Goal: Find specific page/section: Find specific page/section

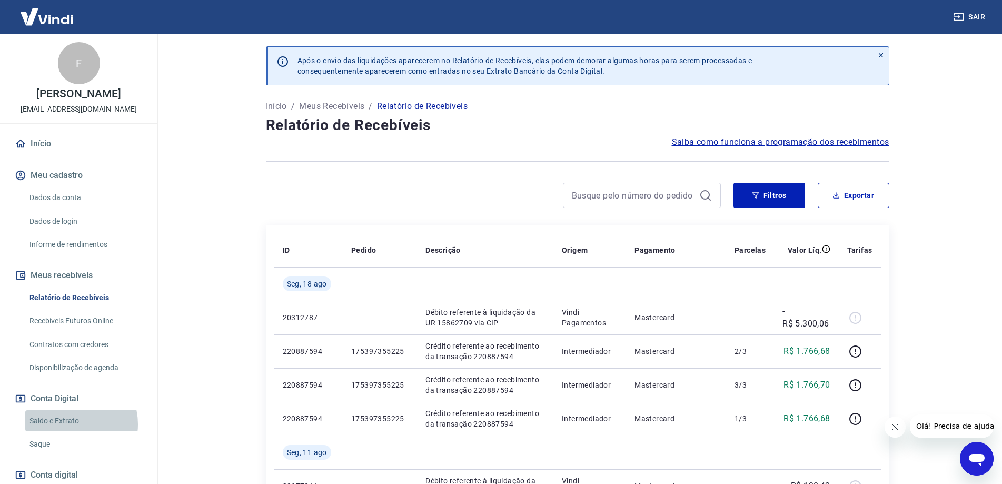
click at [73, 424] on link "Saldo e Extrato" at bounding box center [85, 421] width 120 height 22
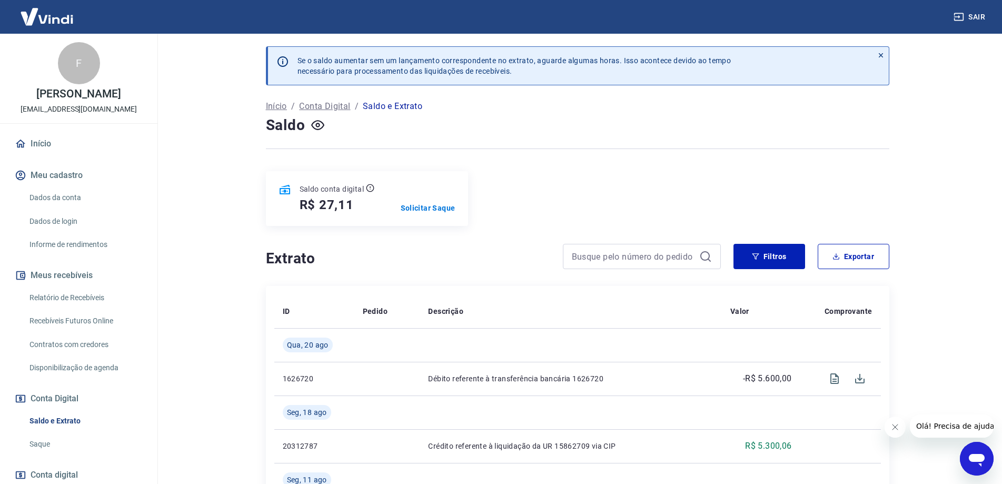
click at [51, 142] on link "Início" at bounding box center [79, 143] width 132 height 23
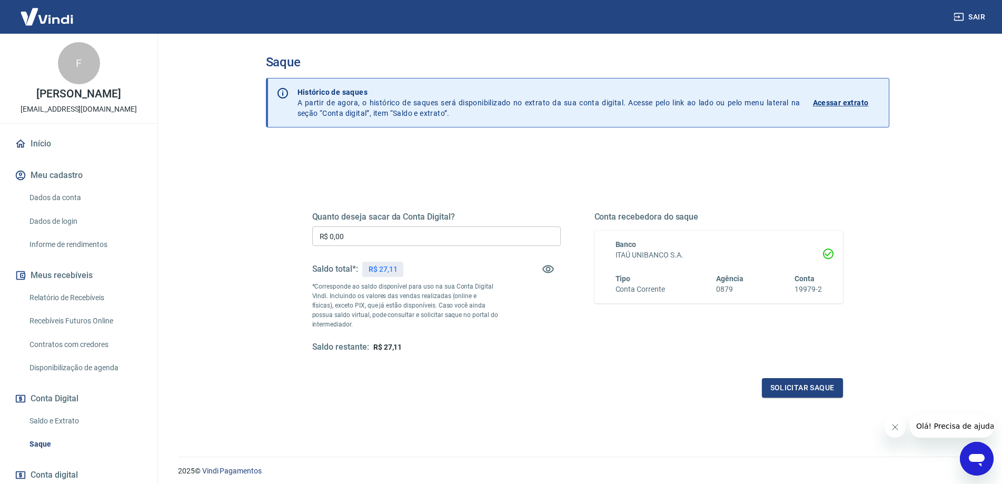
click at [43, 145] on link "Início" at bounding box center [79, 143] width 132 height 23
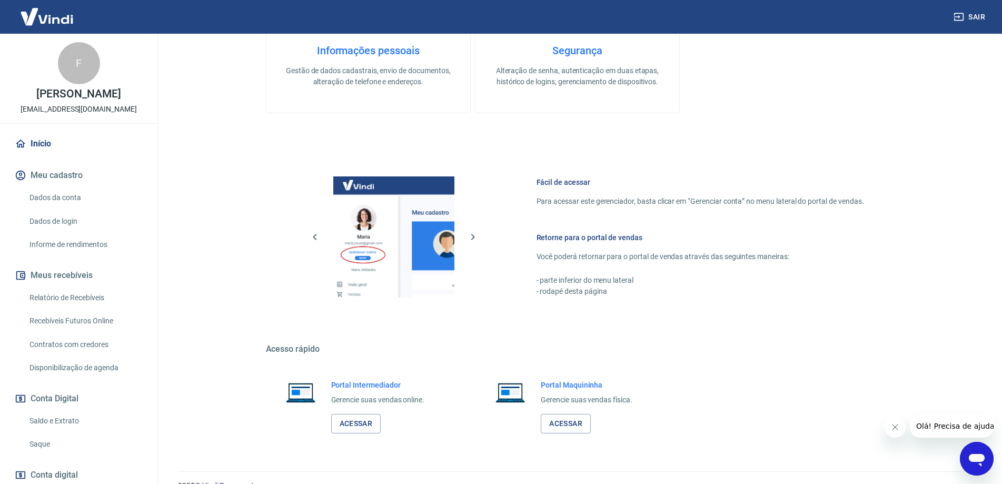
scroll to position [419, 0]
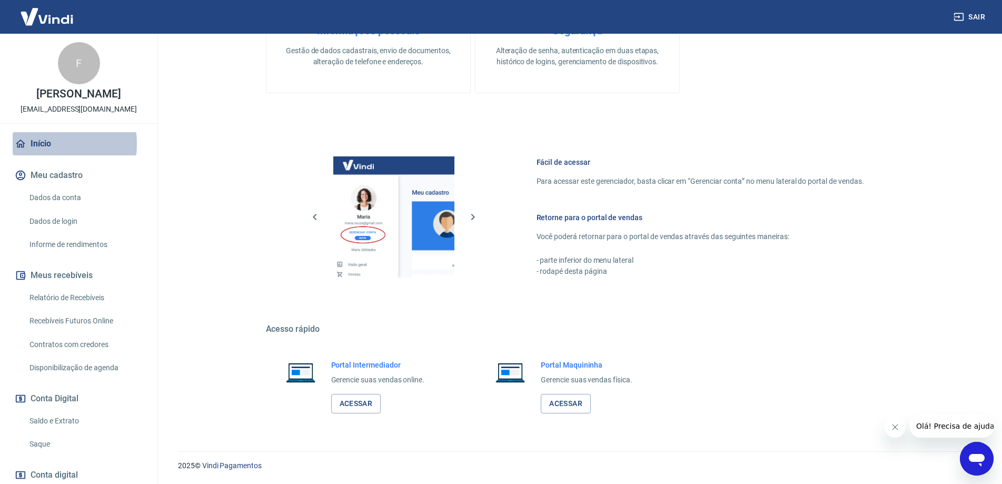
click at [35, 144] on link "Início" at bounding box center [79, 143] width 132 height 23
click at [354, 403] on link "Acessar" at bounding box center [356, 403] width 50 height 19
